Goal: Communication & Community: Answer question/provide support

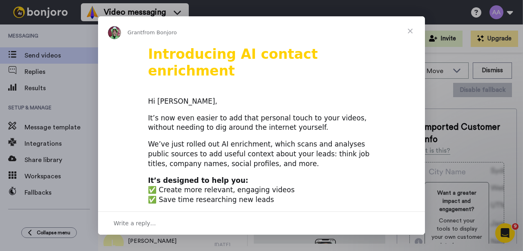
click at [411, 30] on span "Close" at bounding box center [409, 30] width 29 height 29
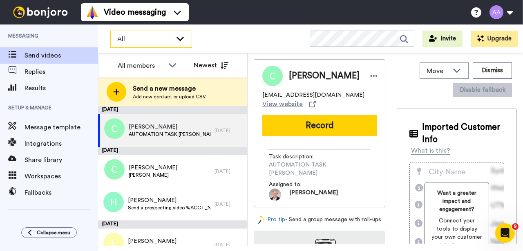
click at [180, 38] on icon at bounding box center [180, 38] width 10 height 8
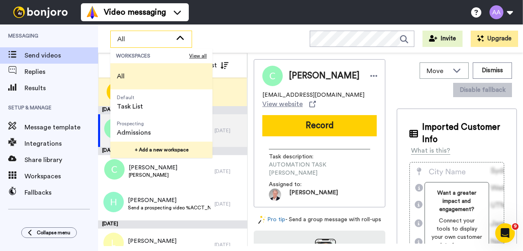
click at [154, 149] on button "+ Add a new workspace" at bounding box center [161, 150] width 102 height 16
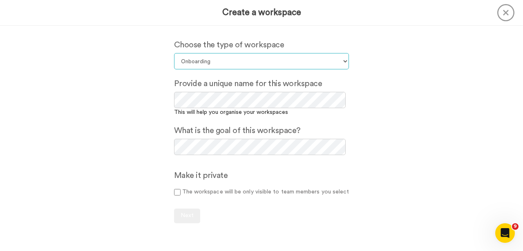
select select "Default"
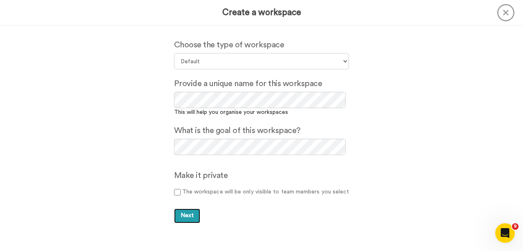
click at [181, 217] on button "Next" at bounding box center [187, 216] width 26 height 15
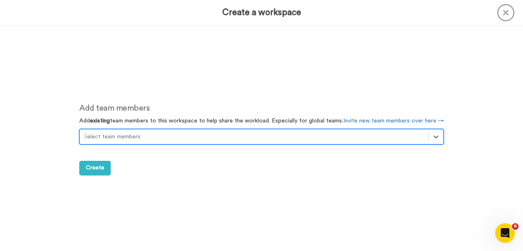
scroll to position [225, 0]
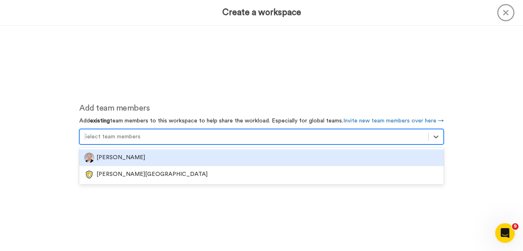
click at [345, 136] on div at bounding box center [254, 137] width 340 height 10
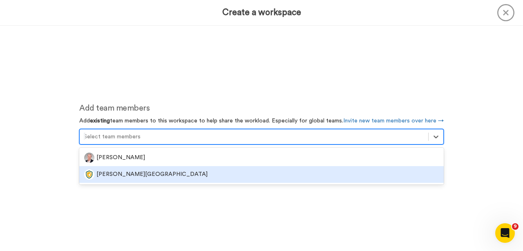
click at [161, 173] on div "[PERSON_NAME][GEOGRAPHIC_DATA]" at bounding box center [261, 174] width 354 height 10
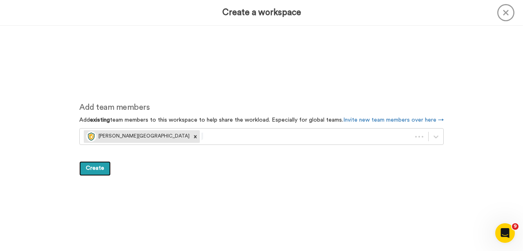
click at [96, 170] on span "Create" at bounding box center [95, 168] width 18 height 6
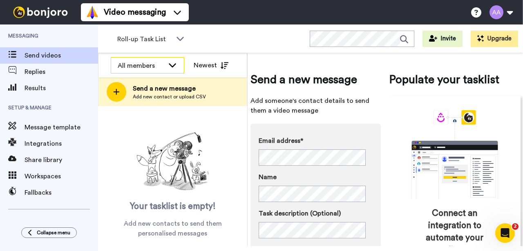
click at [175, 63] on icon at bounding box center [172, 65] width 10 height 8
click at [237, 151] on div "Your tasklist is empty! Add new contacts to send them personalised messages" at bounding box center [172, 183] width 149 height 109
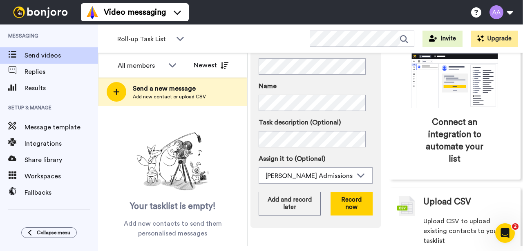
scroll to position [94, 0]
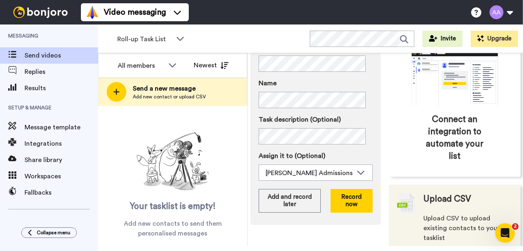
click at [443, 201] on span "Upload CSV" at bounding box center [447, 199] width 48 height 12
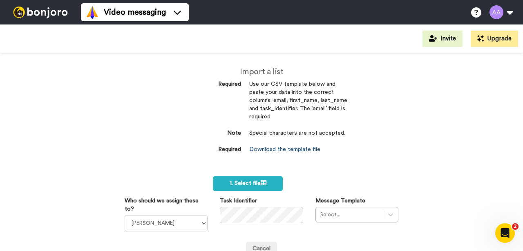
click at [274, 147] on link "Download the template file" at bounding box center [284, 150] width 71 height 6
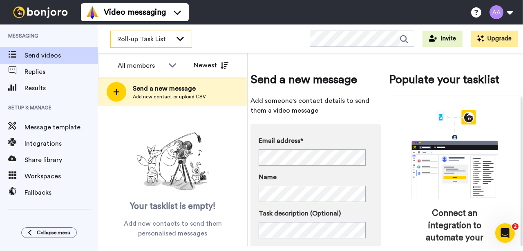
click at [157, 42] on span "Roll-up Task List" at bounding box center [144, 39] width 55 height 10
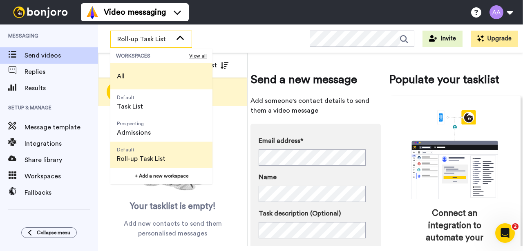
click at [145, 74] on li "All" at bounding box center [161, 76] width 102 height 26
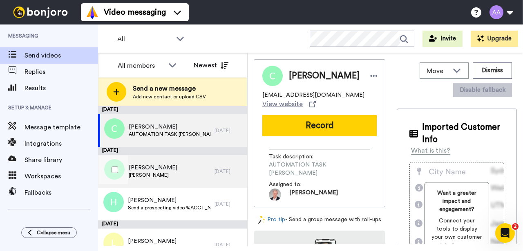
click at [166, 173] on span "[PERSON_NAME]" at bounding box center [153, 175] width 49 height 7
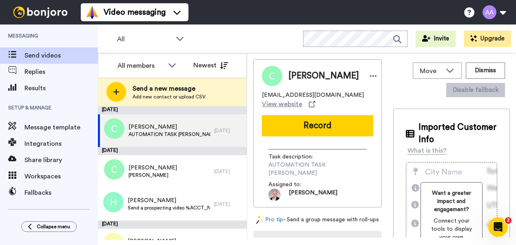
click at [49, 58] on span "Send videos" at bounding box center [60, 56] width 73 height 10
click at [171, 63] on icon at bounding box center [172, 65] width 10 height 8
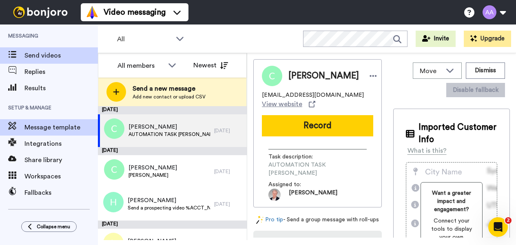
click at [56, 127] on span "Message template" at bounding box center [60, 127] width 73 height 10
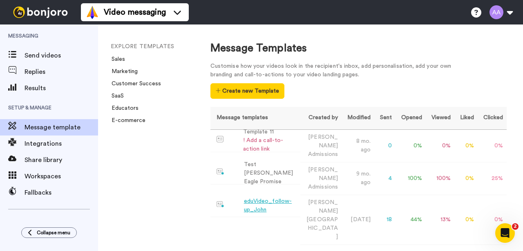
scroll to position [51, 0]
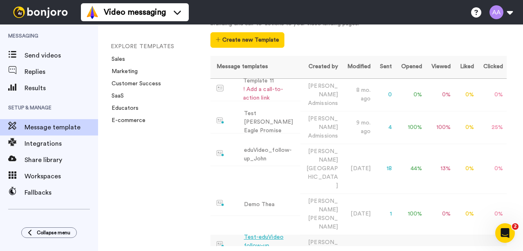
click at [265, 233] on div "Test-eduVideo follow-up John" at bounding box center [270, 246] width 53 height 26
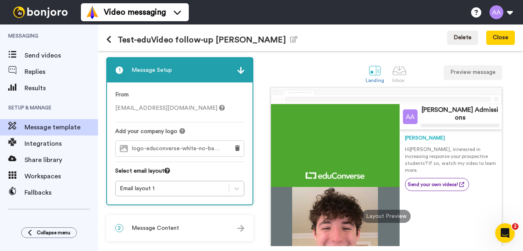
click at [109, 40] on icon at bounding box center [108, 40] width 5 height 8
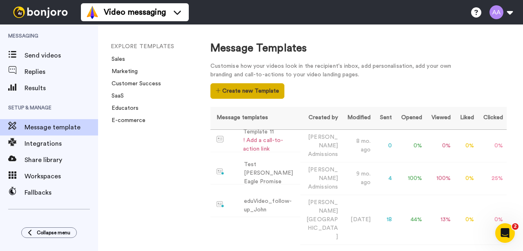
click at [243, 94] on button "Create new Template" at bounding box center [247, 91] width 74 height 16
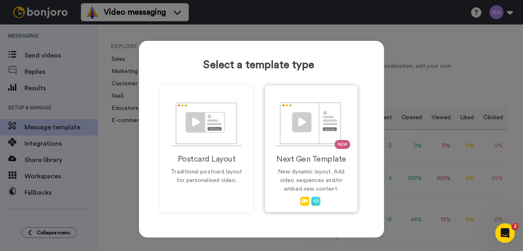
click at [292, 117] on img at bounding box center [311, 124] width 72 height 44
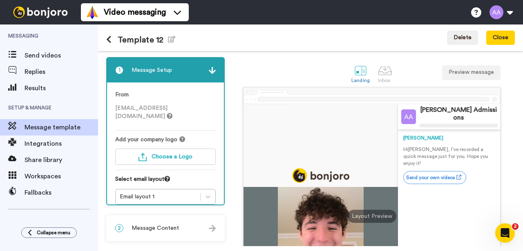
click at [163, 38] on h1 "Template 12 Edit name" at bounding box center [140, 39] width 69 height 9
click at [169, 39] on icon "button" at bounding box center [171, 39] width 7 height 7
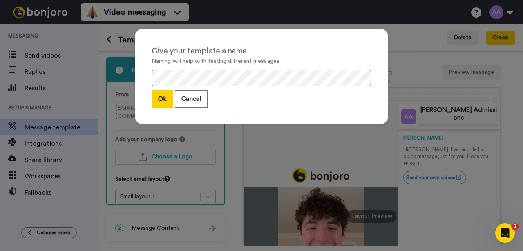
click at [134, 72] on div "Give your template a name Naming will help with testing different messages Ok C…" at bounding box center [261, 80] width 269 height 120
click at [164, 97] on button "Ok" at bounding box center [161, 99] width 21 height 18
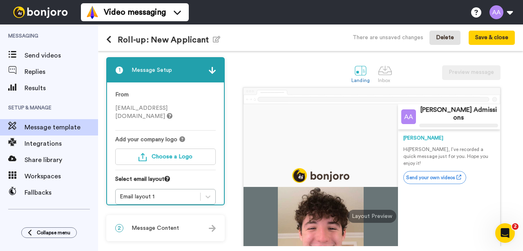
click at [440, 36] on button "Delete" at bounding box center [444, 38] width 31 height 15
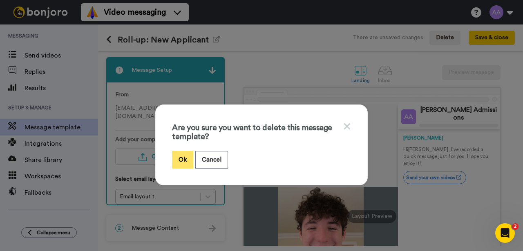
click at [180, 159] on button "Ok" at bounding box center [182, 160] width 21 height 18
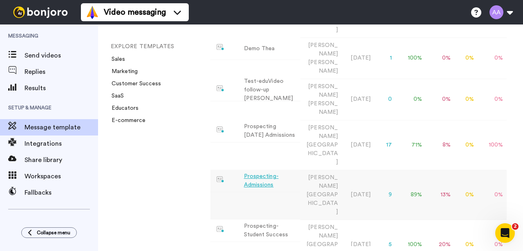
scroll to position [228, 0]
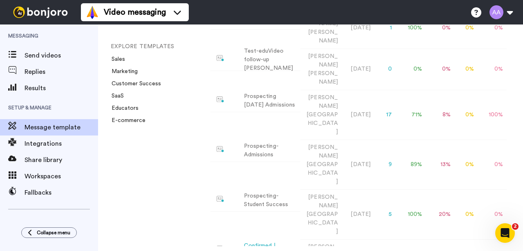
scroll to position [237, 0]
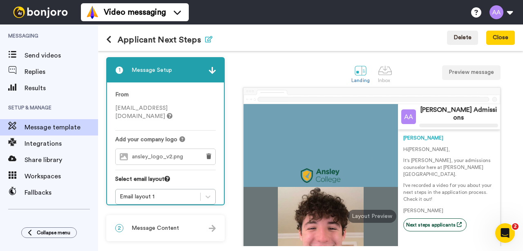
click at [210, 39] on icon "button" at bounding box center [208, 39] width 7 height 7
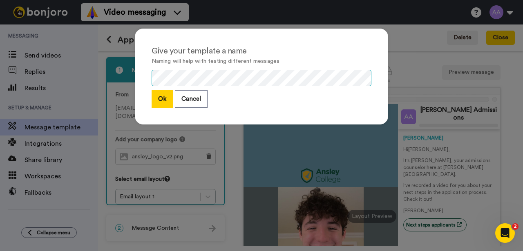
click at [125, 74] on div "Give your template a name Naming will help with testing different messages Ok C…" at bounding box center [261, 125] width 523 height 251
click at [161, 100] on button "Ok" at bounding box center [161, 99] width 21 height 18
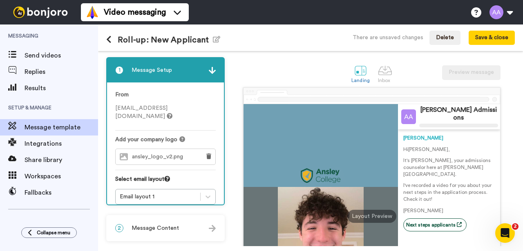
click at [447, 163] on p "It's [PERSON_NAME], your admissions counselor here at [PERSON_NAME][GEOGRAPHIC_…" at bounding box center [448, 167] width 91 height 21
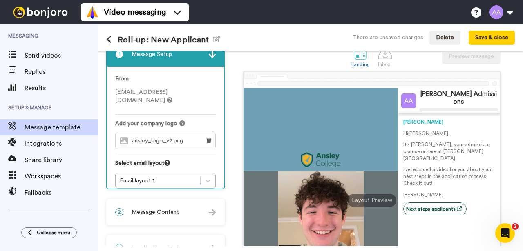
scroll to position [32, 0]
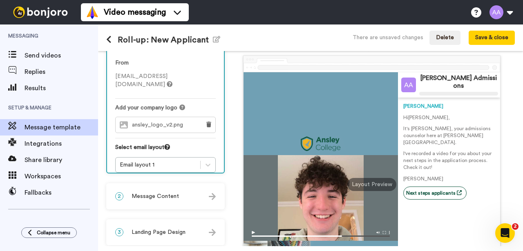
click at [166, 192] on div "2 Message Content" at bounding box center [165, 196] width 117 height 24
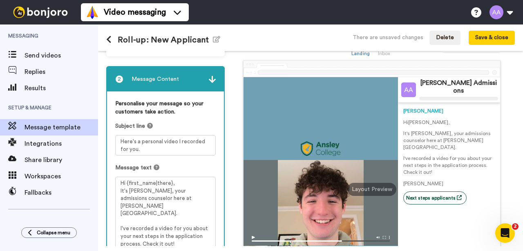
scroll to position [18, 0]
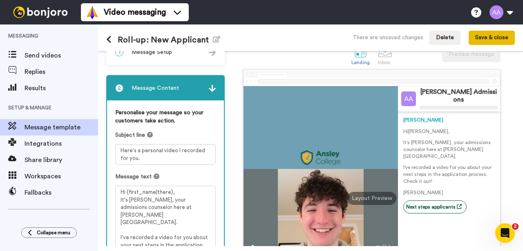
click at [490, 38] on button "Save & close" at bounding box center [491, 38] width 46 height 15
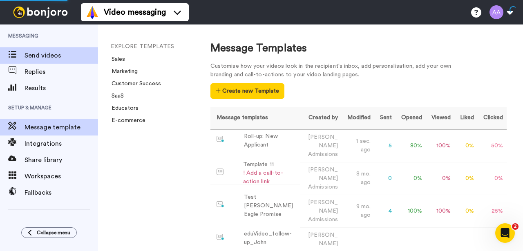
click at [42, 55] on span "Send videos" at bounding box center [60, 56] width 73 height 10
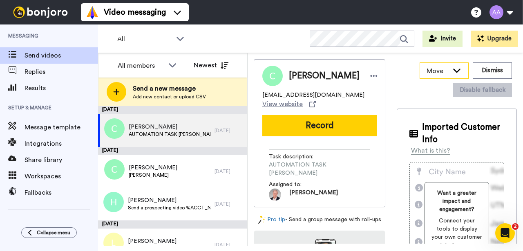
click at [456, 71] on icon at bounding box center [457, 70] width 10 height 8
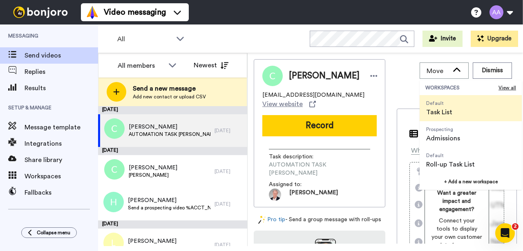
click at [403, 72] on div "Move WORKSPACES View all Default Task List Prospecting Admissions Default Roll-…" at bounding box center [456, 79] width 120 height 41
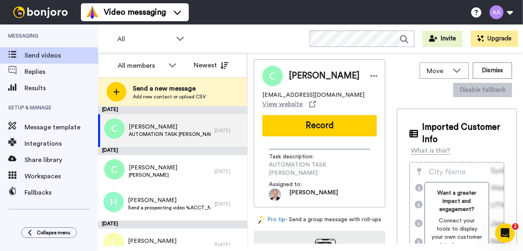
click at [434, 129] on span "Imported Customer Info" at bounding box center [463, 133] width 82 height 24
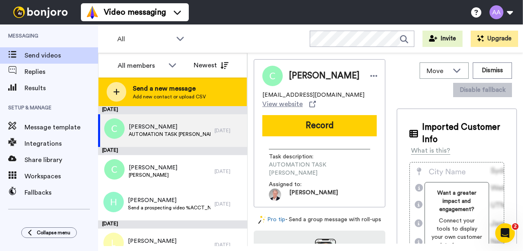
click at [173, 89] on span "Send a new message" at bounding box center [169, 89] width 73 height 10
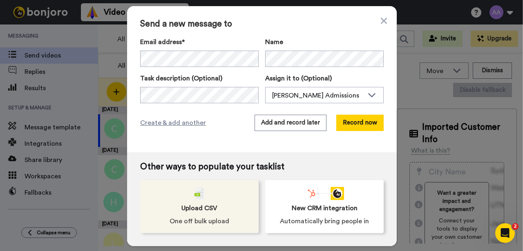
click at [202, 198] on img at bounding box center [199, 193] width 10 height 13
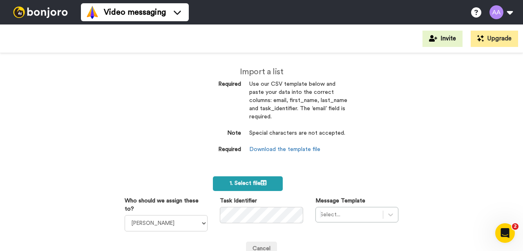
click at [248, 180] on span "1. Select file" at bounding box center [247, 183] width 37 height 6
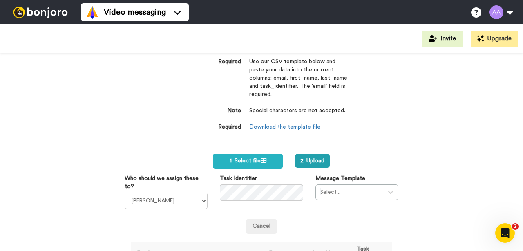
scroll to position [44, 0]
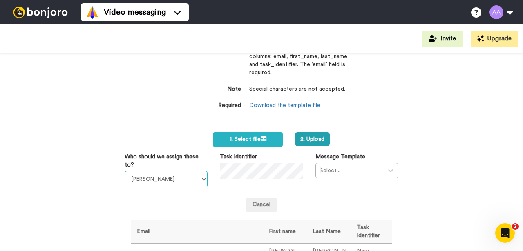
select select "b751feff-7ca6-4040-9a6e-dc3c3a2fdb29"
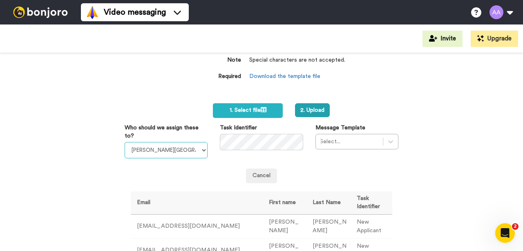
scroll to position [76, 0]
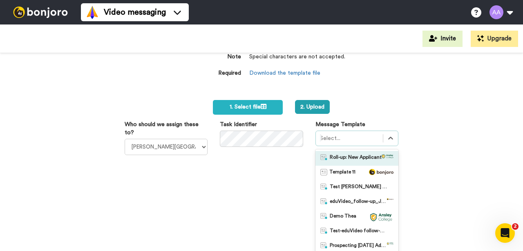
click at [389, 133] on div "option Roll-up: New Applicant focused, 1 of 11. 11 results available. Use Up an…" at bounding box center [356, 201] width 83 height 141
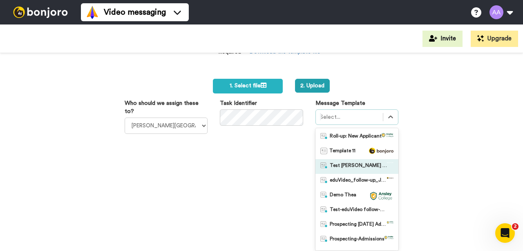
scroll to position [0, 0]
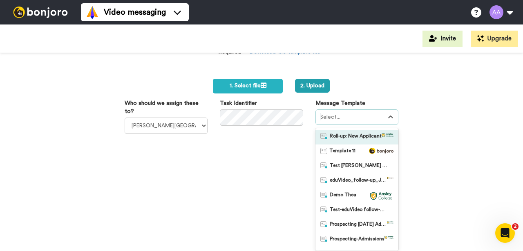
click at [351, 136] on span "Roll-up: New Applicant" at bounding box center [355, 137] width 52 height 8
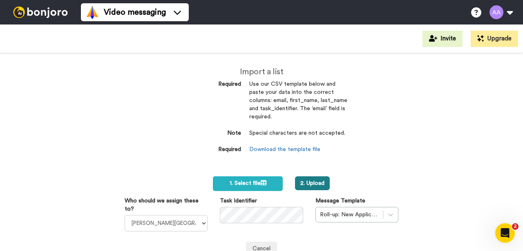
click at [316, 180] on button "2. Upload" at bounding box center [312, 183] width 35 height 14
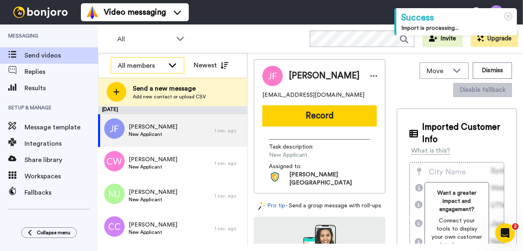
click at [171, 65] on icon at bounding box center [172, 65] width 10 height 8
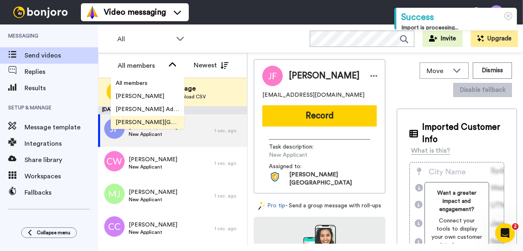
click at [143, 122] on span "[PERSON_NAME][GEOGRAPHIC_DATA]" at bounding box center [147, 122] width 73 height 8
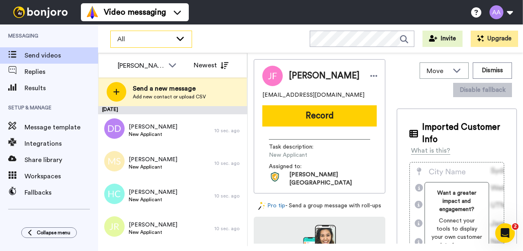
click at [180, 39] on icon at bounding box center [179, 39] width 7 height 4
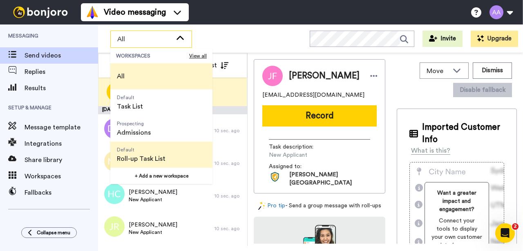
click at [160, 155] on span "Roll-up Task List" at bounding box center [141, 159] width 49 height 10
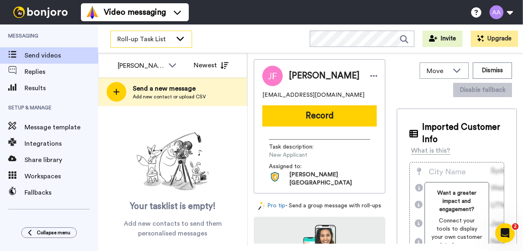
click at [174, 39] on div "Roll-up Task List" at bounding box center [151, 39] width 81 height 16
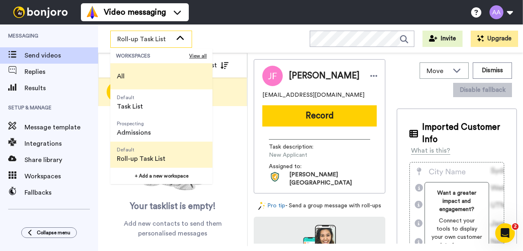
click at [132, 77] on li "All" at bounding box center [161, 76] width 102 height 26
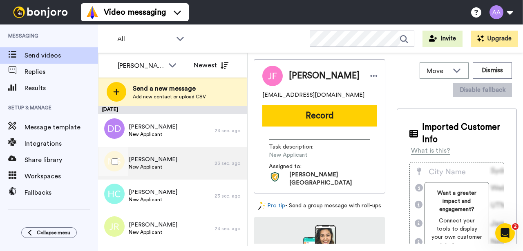
scroll to position [0, 0]
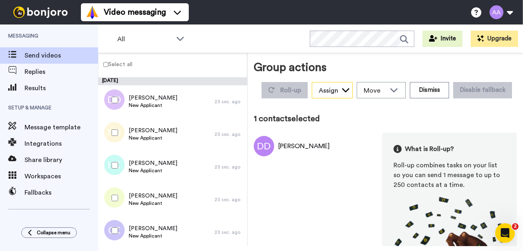
click at [345, 88] on icon at bounding box center [345, 90] width 8 height 8
click at [385, 89] on div "Move" at bounding box center [381, 90] width 48 height 16
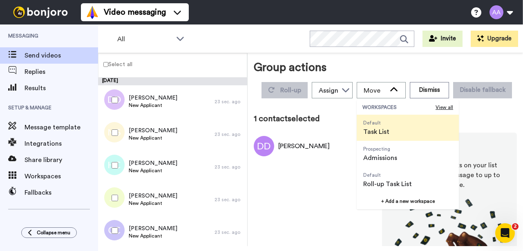
click at [398, 180] on span "Roll-up Task List" at bounding box center [387, 184] width 49 height 10
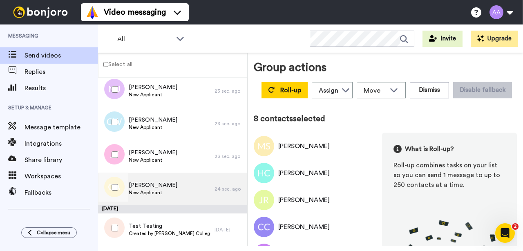
scroll to position [174, 0]
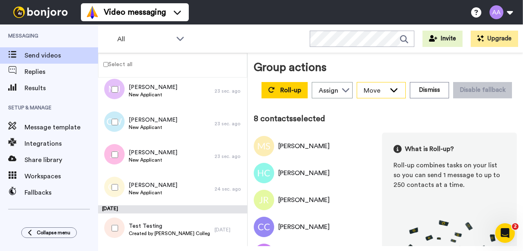
click at [389, 86] on icon at bounding box center [394, 90] width 10 height 8
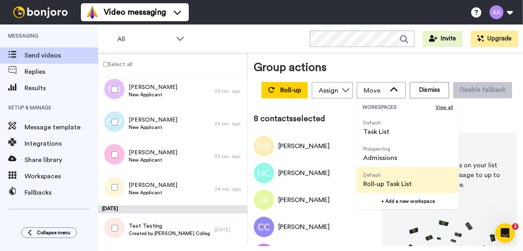
click at [390, 180] on span "Roll-up Task List" at bounding box center [387, 184] width 49 height 10
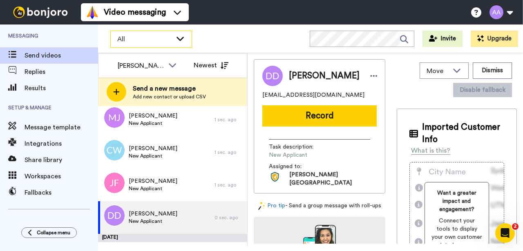
click at [180, 35] on icon at bounding box center [180, 38] width 10 height 8
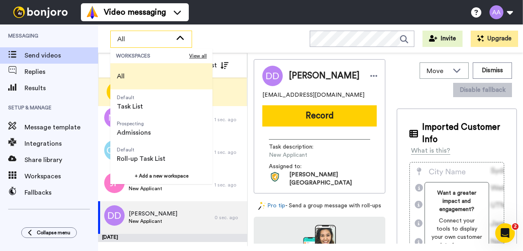
click at [164, 158] on span "Roll-up Task List" at bounding box center [141, 159] width 49 height 10
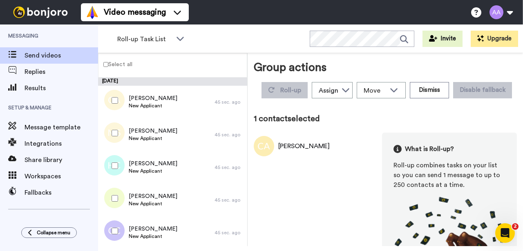
click at [116, 137] on div at bounding box center [112, 133] width 29 height 29
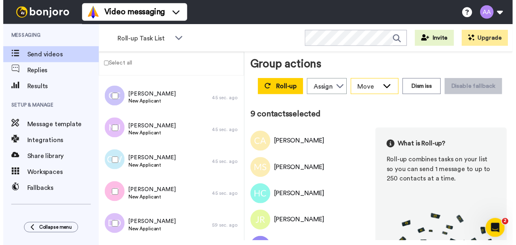
scroll to position [0, 0]
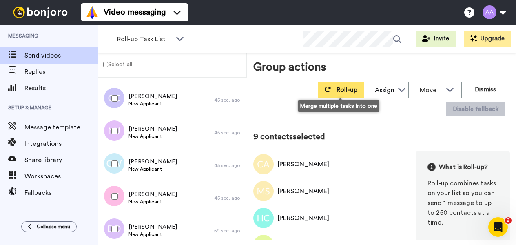
click at [343, 91] on span "Roll-up" at bounding box center [347, 90] width 21 height 7
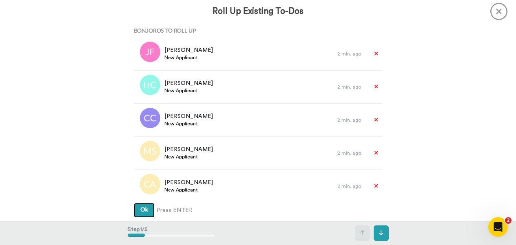
click at [145, 208] on span "Ok" at bounding box center [144, 210] width 8 height 6
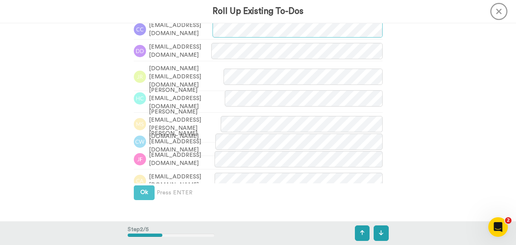
scroll to position [253, 0]
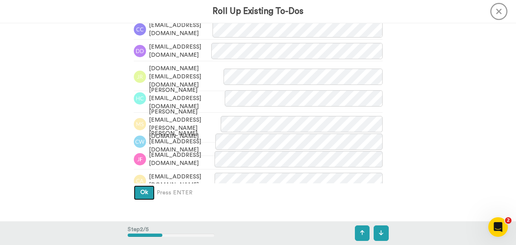
click at [145, 191] on span "Ok" at bounding box center [144, 192] width 8 height 6
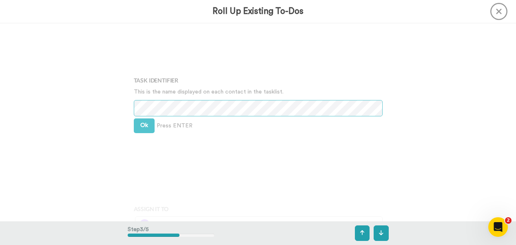
scroll to position [432, 0]
click at [145, 124] on span "Ok" at bounding box center [144, 125] width 8 height 6
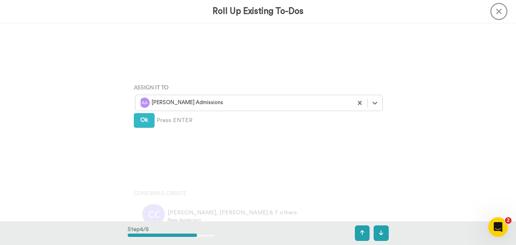
scroll to position [554, 0]
click at [146, 120] on span "Ok" at bounding box center [144, 119] width 8 height 6
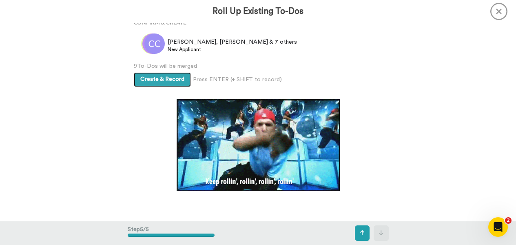
scroll to position [724, 0]
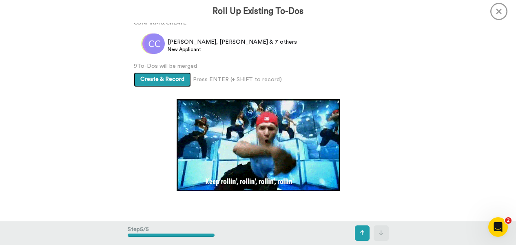
click at [163, 76] on span "Create & Record" at bounding box center [162, 79] width 44 height 6
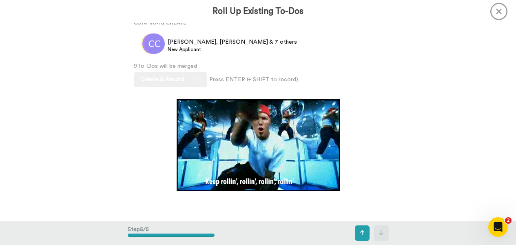
scroll to position [639, 0]
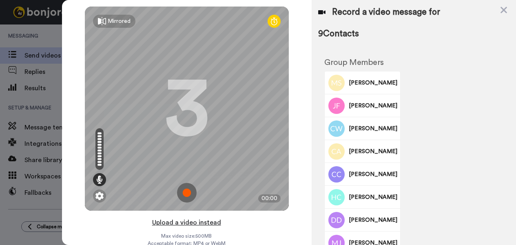
click at [205, 221] on button "Upload a video instead" at bounding box center [187, 222] width 74 height 11
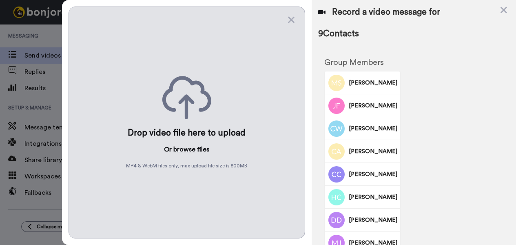
click at [181, 147] on button "browse" at bounding box center [184, 150] width 22 height 10
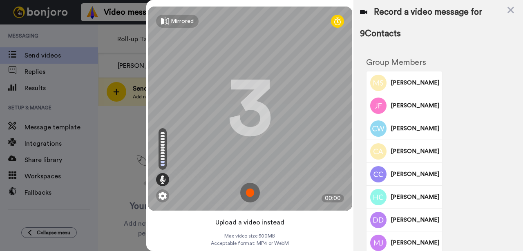
click at [269, 222] on button "Upload a video instead" at bounding box center [250, 222] width 74 height 11
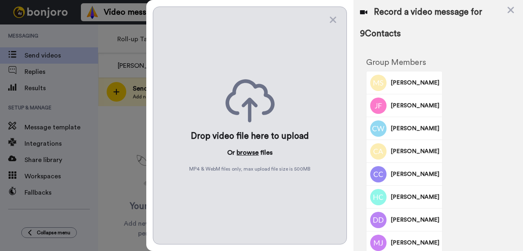
click at [250, 151] on button "browse" at bounding box center [247, 153] width 22 height 10
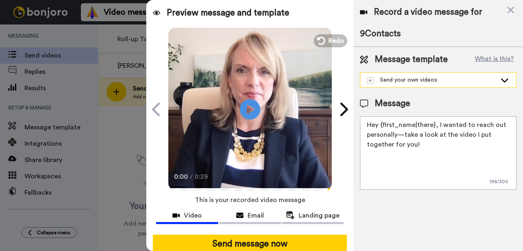
click at [454, 79] on div "Send your own videos" at bounding box center [431, 80] width 129 height 8
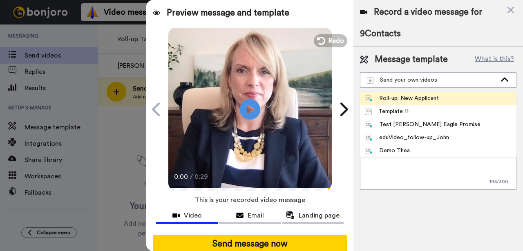
click at [429, 96] on div "Roll-up: New Applicant" at bounding box center [402, 98] width 74 height 8
type textarea "Hi {first_name|there}, It's [PERSON_NAME], your admissions counselor here at [P…"
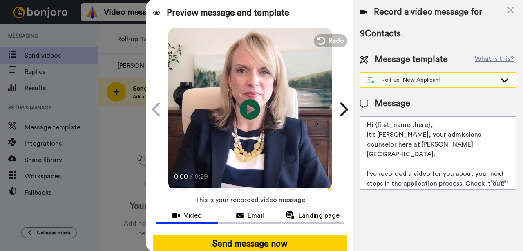
click at [490, 81] on div "Roll-up: New Applicant" at bounding box center [431, 80] width 129 height 8
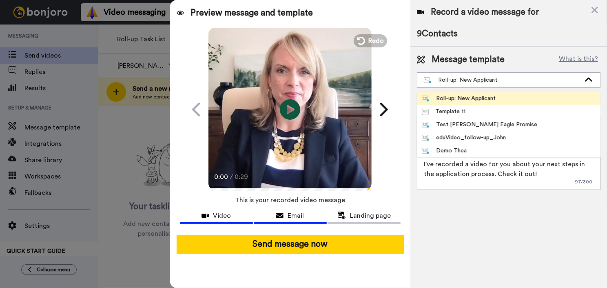
click at [295, 213] on span "Email" at bounding box center [296, 216] width 16 height 10
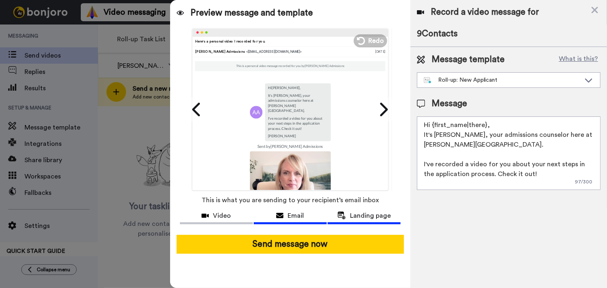
click at [369, 214] on span "Landing page" at bounding box center [370, 216] width 41 height 10
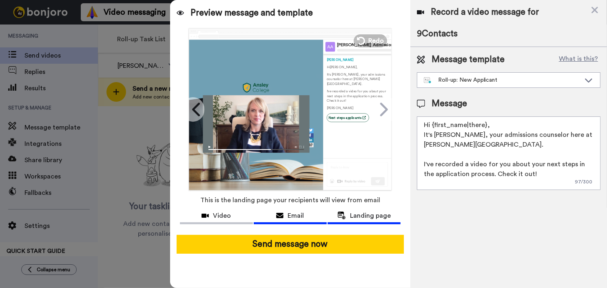
click at [290, 212] on span "Email" at bounding box center [296, 216] width 16 height 10
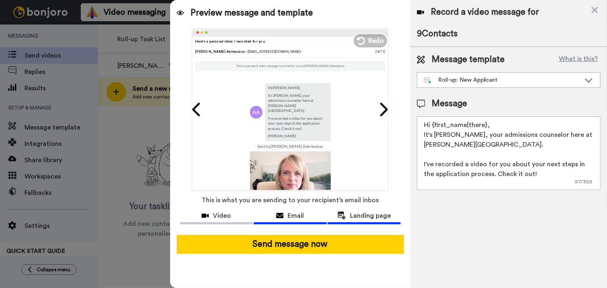
click at [372, 214] on span "Landing page" at bounding box center [370, 216] width 41 height 10
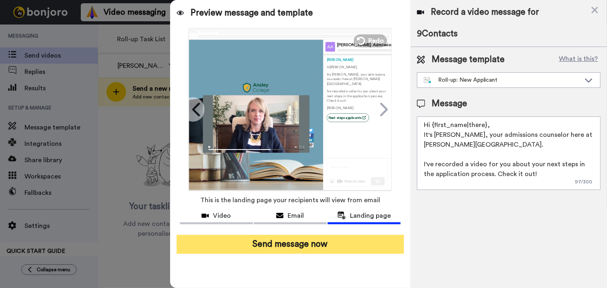
click at [298, 241] on button "Send message now" at bounding box center [290, 244] width 227 height 19
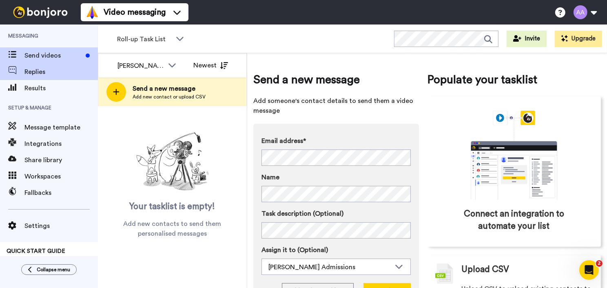
click at [37, 72] on span "Replies" at bounding box center [60, 72] width 73 height 10
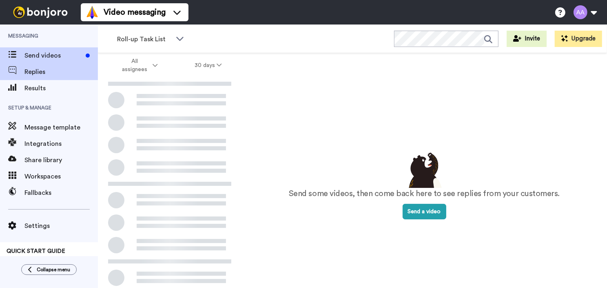
click at [40, 56] on span "Send videos" at bounding box center [53, 56] width 58 height 10
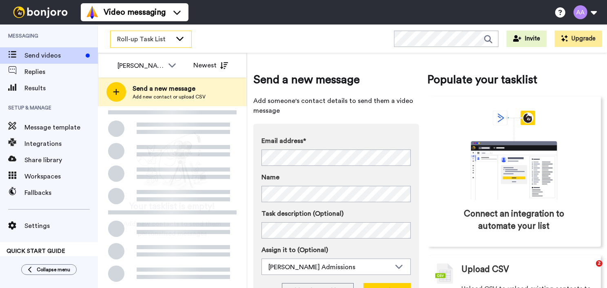
click at [178, 40] on icon at bounding box center [180, 38] width 10 height 8
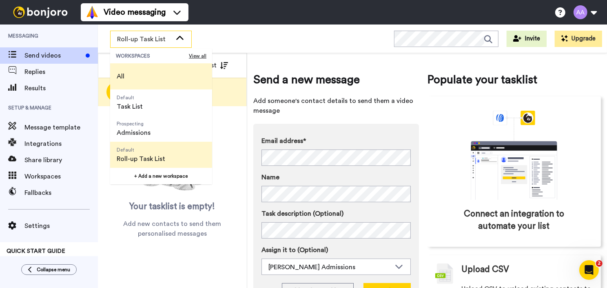
click at [135, 75] on li "All" at bounding box center [161, 76] width 102 height 26
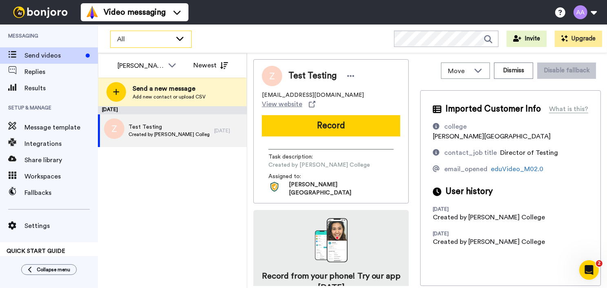
click at [182, 38] on icon at bounding box center [179, 39] width 7 height 4
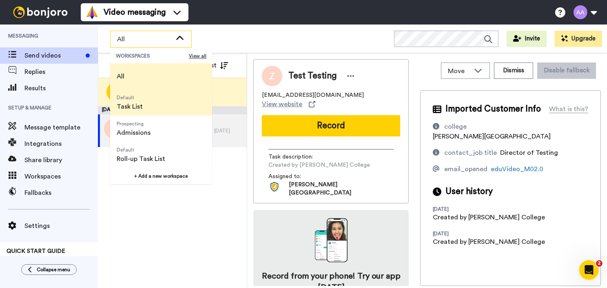
click at [130, 104] on span "Task List" at bounding box center [130, 107] width 26 height 10
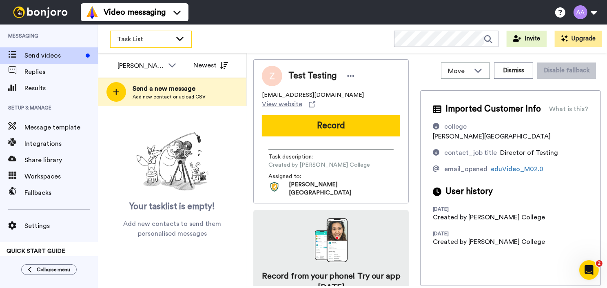
click at [184, 39] on icon at bounding box center [180, 38] width 10 height 8
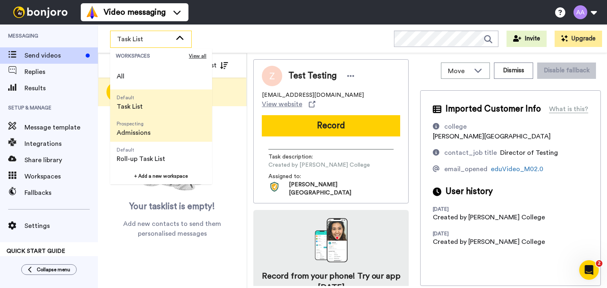
click at [148, 128] on span "Admissions" at bounding box center [134, 133] width 34 height 10
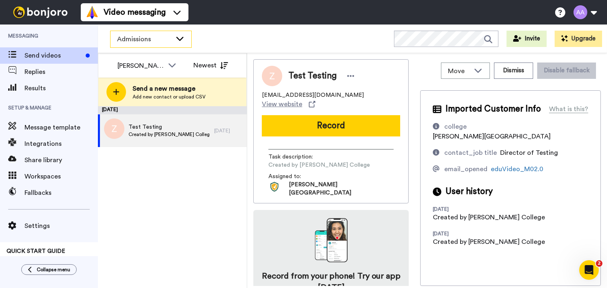
click at [179, 41] on icon at bounding box center [180, 38] width 10 height 8
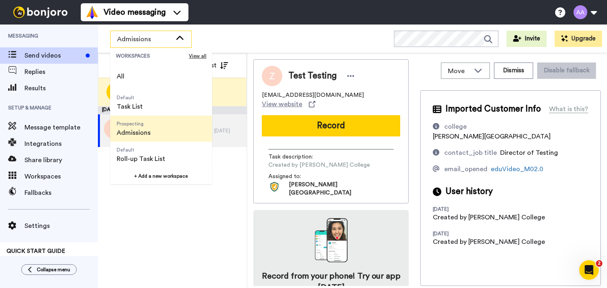
click at [139, 160] on span "Roll-up Task List" at bounding box center [141, 159] width 49 height 10
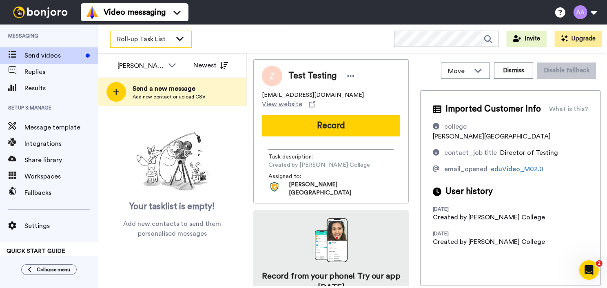
click at [179, 37] on icon at bounding box center [180, 38] width 10 height 8
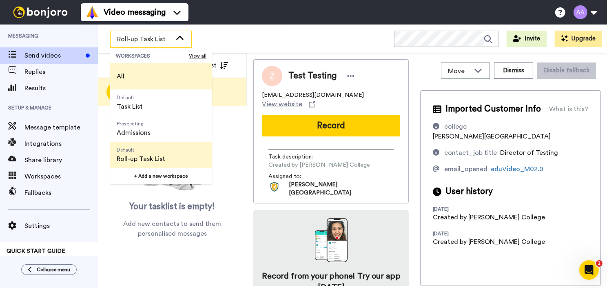
click at [131, 73] on li "All" at bounding box center [161, 76] width 102 height 26
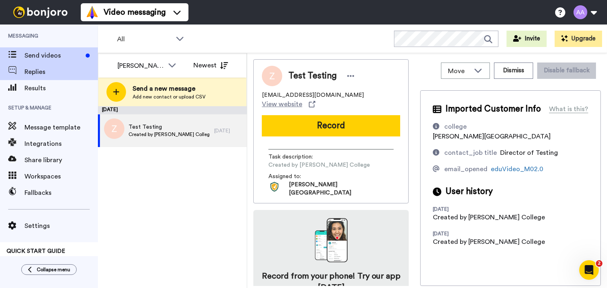
click at [37, 69] on span "Replies" at bounding box center [60, 72] width 73 height 10
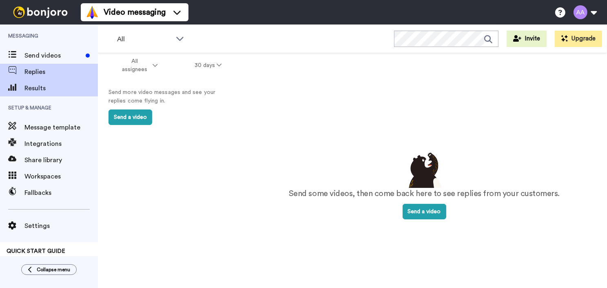
click at [37, 85] on span "Results" at bounding box center [60, 88] width 73 height 10
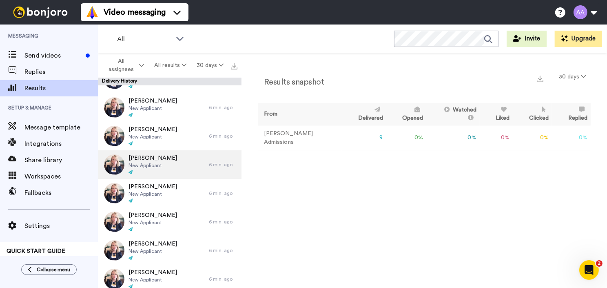
scroll to position [50, 0]
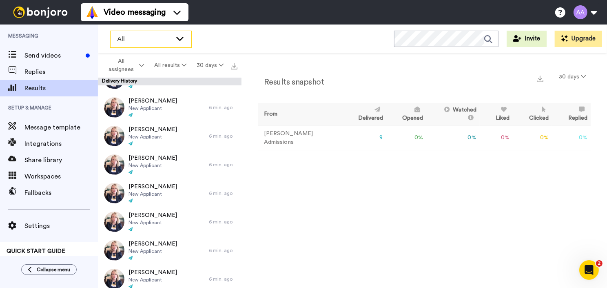
click at [184, 38] on icon at bounding box center [180, 38] width 10 height 8
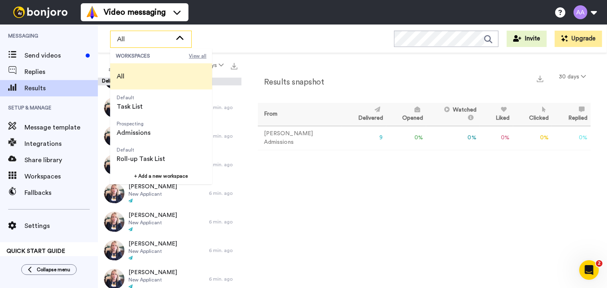
click at [197, 55] on span "View all" at bounding box center [198, 56] width 18 height 7
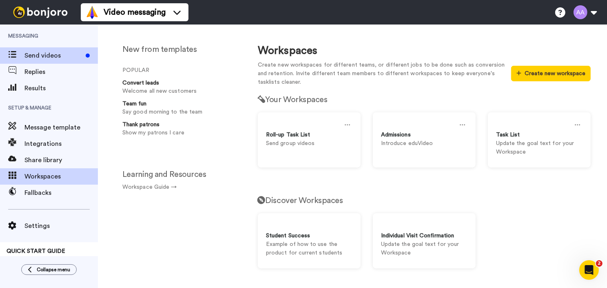
click at [42, 55] on span "Send videos" at bounding box center [53, 56] width 58 height 10
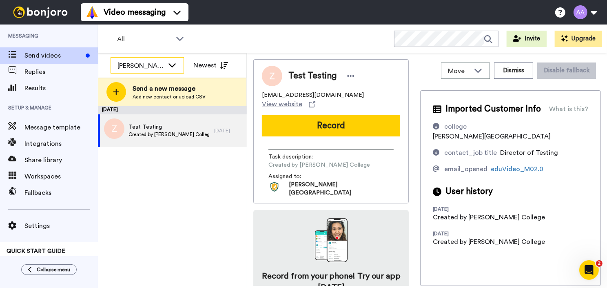
click at [171, 66] on icon at bounding box center [172, 65] width 7 height 4
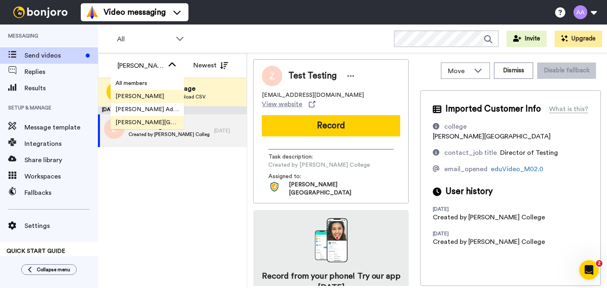
click at [153, 94] on span "[PERSON_NAME]" at bounding box center [140, 96] width 58 height 8
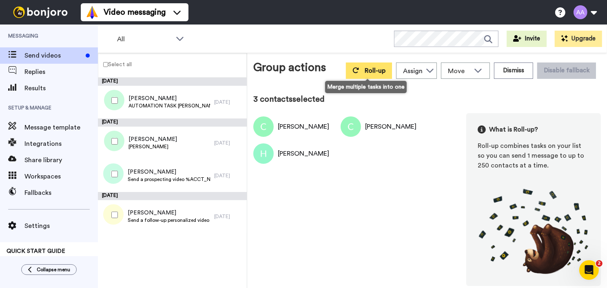
click at [367, 67] on span "Roll-up" at bounding box center [375, 70] width 21 height 7
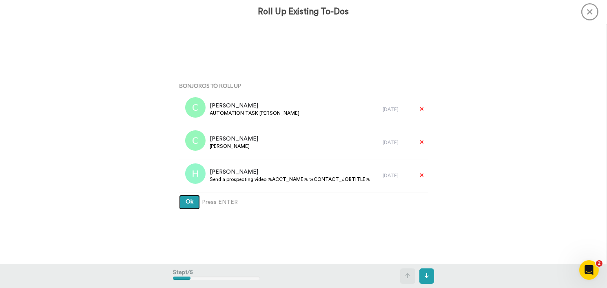
click at [191, 199] on span "Ok" at bounding box center [190, 202] width 8 height 6
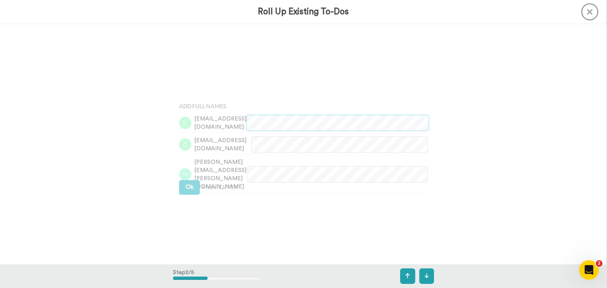
scroll to position [240, 0]
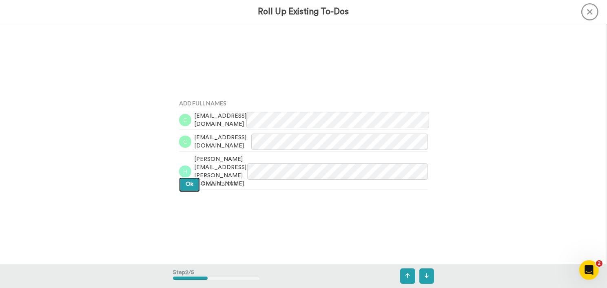
click at [186, 178] on button "Ok" at bounding box center [189, 184] width 21 height 15
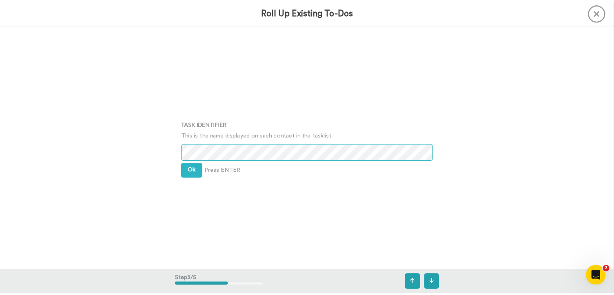
scroll to position [480, 0]
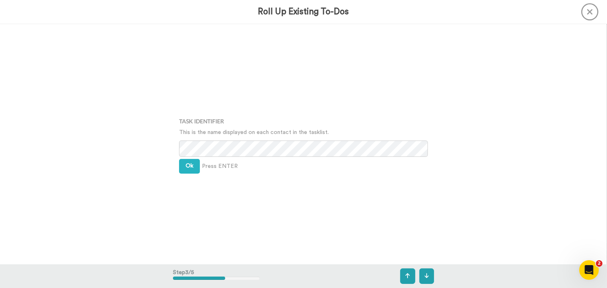
click at [591, 13] on icon at bounding box center [590, 11] width 17 height 17
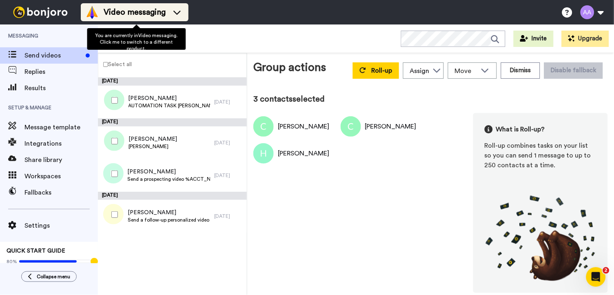
click at [173, 12] on div "Video messaging" at bounding box center [135, 12] width 98 height 13
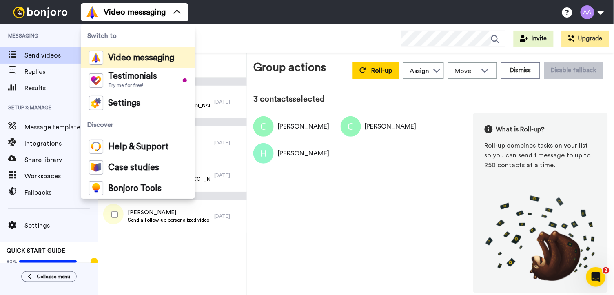
drag, startPoint x: 145, startPoint y: 58, endPoint x: 151, endPoint y: 56, distance: 7.0
click at [145, 57] on span "Video messaging" at bounding box center [141, 58] width 66 height 8
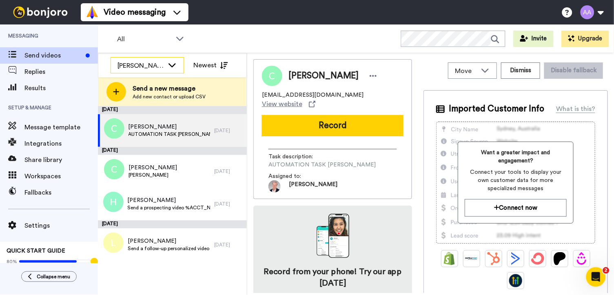
click at [173, 65] on icon at bounding box center [172, 65] width 10 height 8
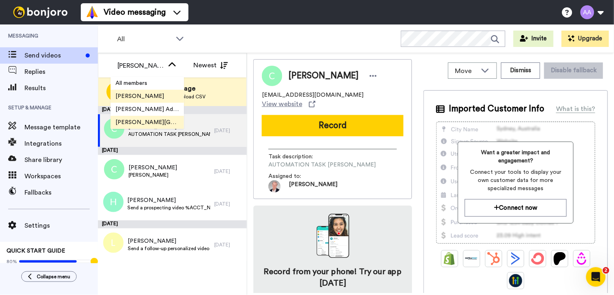
click at [141, 121] on span "[PERSON_NAME][GEOGRAPHIC_DATA]" at bounding box center [147, 122] width 73 height 8
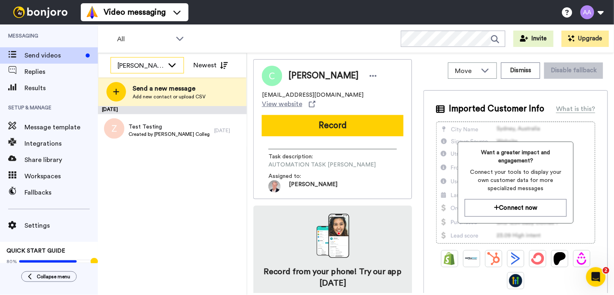
click at [166, 63] on div "[PERSON_NAME][GEOGRAPHIC_DATA]" at bounding box center [147, 66] width 73 height 16
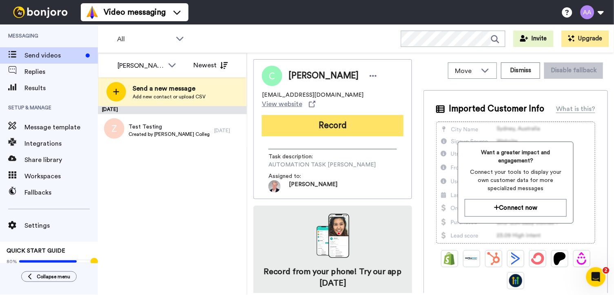
click at [333, 119] on button "Record" at bounding box center [333, 125] width 142 height 21
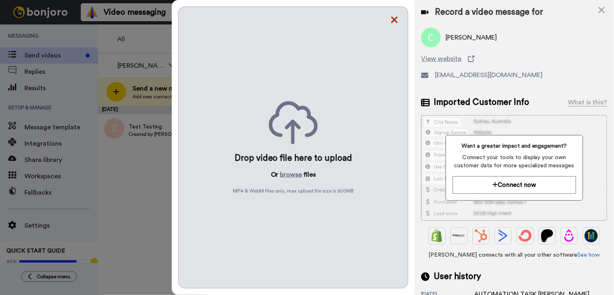
click at [395, 20] on icon at bounding box center [395, 20] width 7 height 7
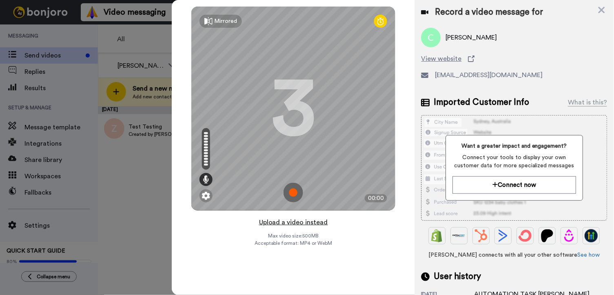
click at [304, 221] on button "Upload a video instead" at bounding box center [294, 222] width 74 height 11
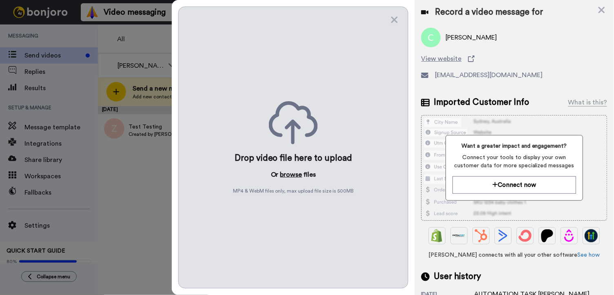
click at [296, 175] on button "browse" at bounding box center [291, 175] width 22 height 10
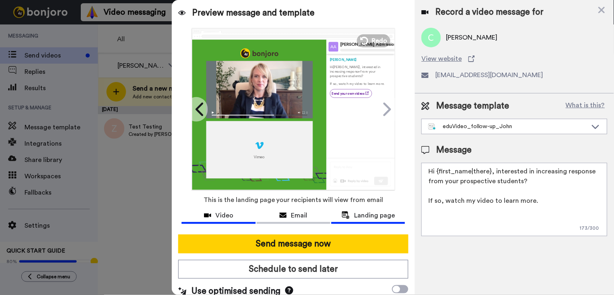
click at [224, 214] on span "Video" at bounding box center [225, 216] width 18 height 10
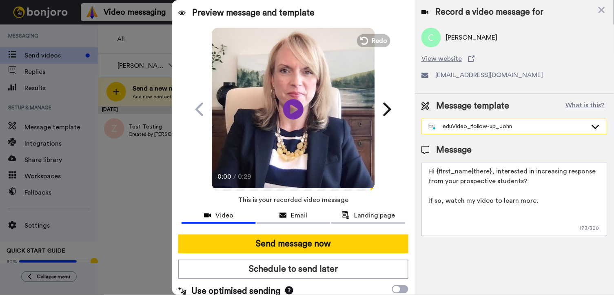
click at [553, 123] on div "eduVideo_follow-up_John" at bounding box center [508, 126] width 159 height 8
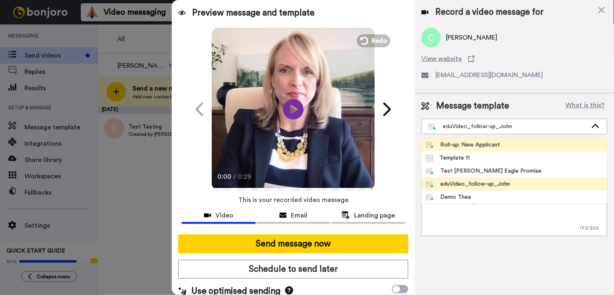
click at [502, 138] on li "Roll-up: New Applicant" at bounding box center [515, 144] width 186 height 13
type textarea "Hi {first_name|there}, It's [PERSON_NAME], your admissions counselor here at [P…"
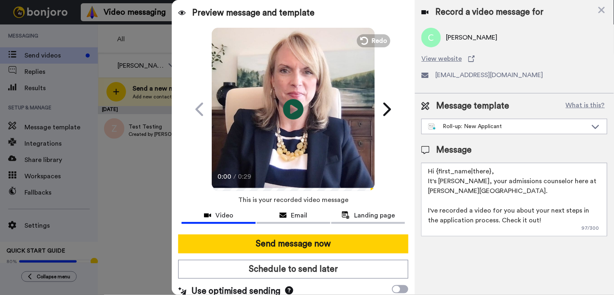
drag, startPoint x: 529, startPoint y: 191, endPoint x: 519, endPoint y: 191, distance: 10.2
click at [527, 191] on textarea "Hi {first_name|there}, It's [PERSON_NAME], your admissions counselor here at [P…" at bounding box center [515, 199] width 186 height 73
